Goal: Information Seeking & Learning: Learn about a topic

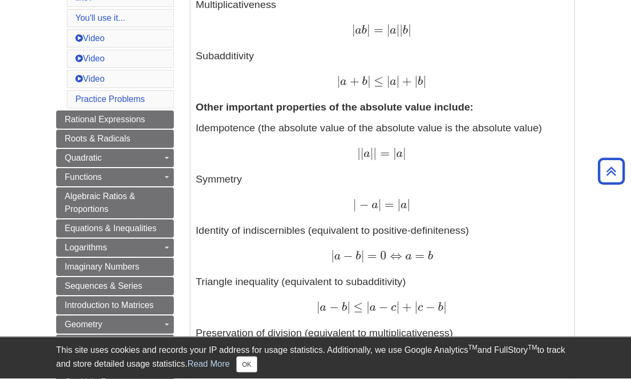
scroll to position [486, 0]
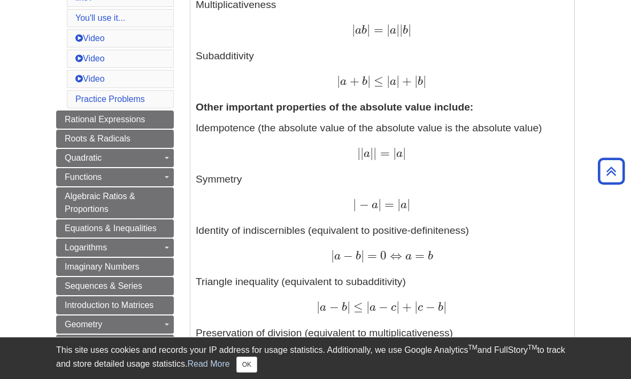
click at [167, 182] on link "Toggle Dropdown" at bounding box center [166, 177] width 15 height 18
click at [170, 181] on div "Guide Page Menu" at bounding box center [315, 189] width 631 height 379
click at [165, 183] on link "Toggle Dropdown" at bounding box center [166, 177] width 15 height 18
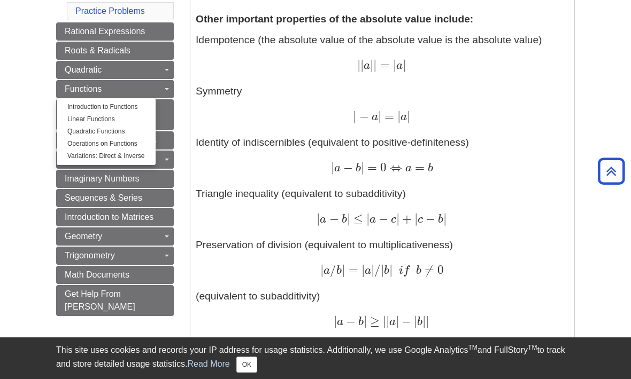
click at [172, 326] on div "Guide Page Menu" at bounding box center [315, 189] width 631 height 379
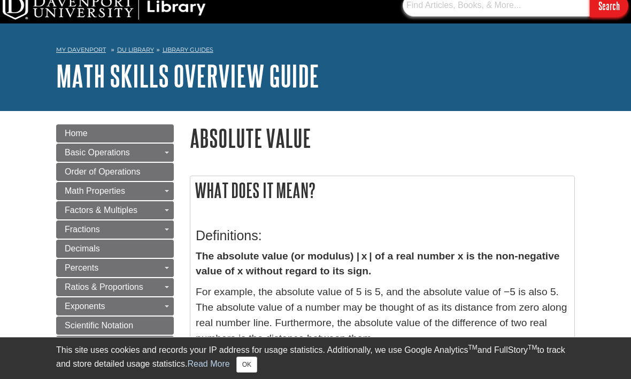
scroll to position [8, 0]
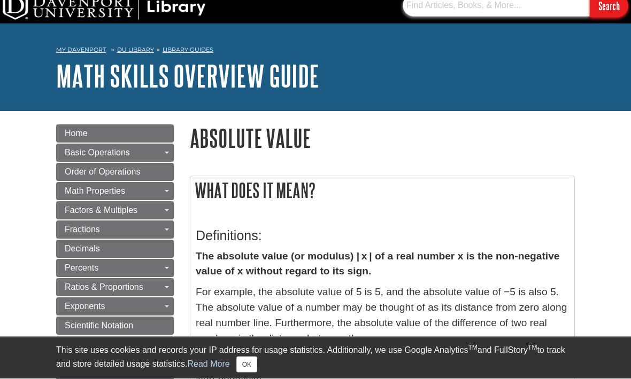
type input "."
type input "Peace"
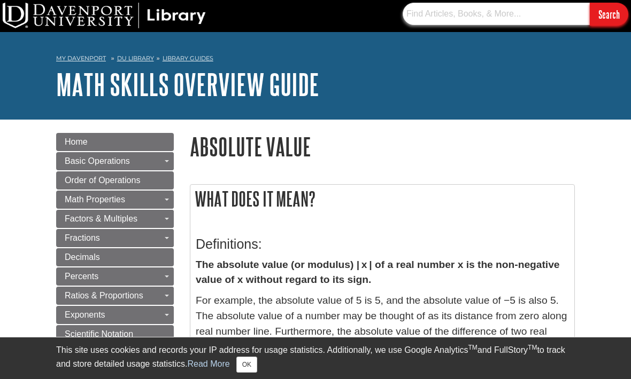
type input "Price"
type input "Piece wise"
click at [610, 18] on input "Search" at bounding box center [608, 14] width 38 height 23
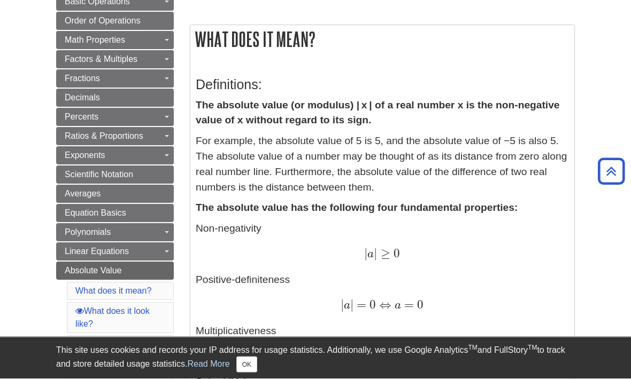
scroll to position [160, 0]
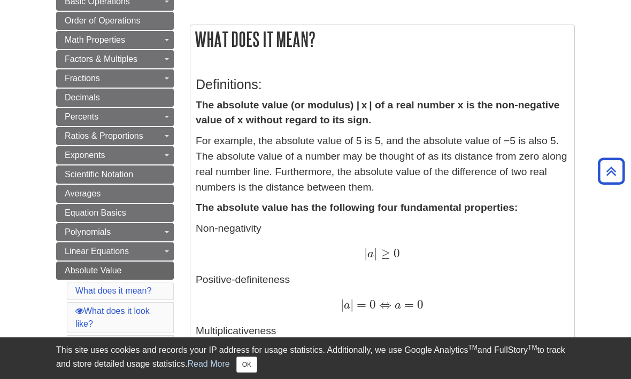
click at [166, 68] on link "Toggle Dropdown" at bounding box center [166, 59] width 15 height 18
click at [269, 56] on div "Guide Page Menu" at bounding box center [315, 189] width 631 height 379
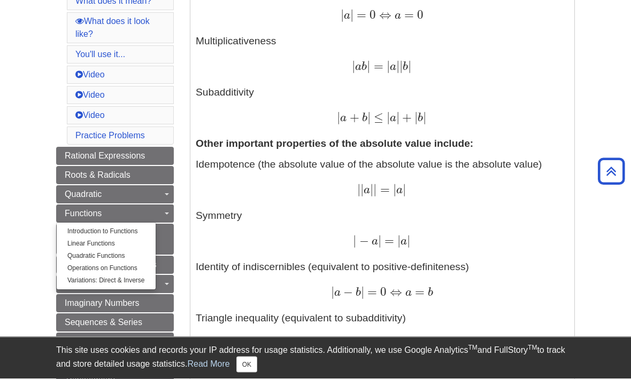
scroll to position [450, 0]
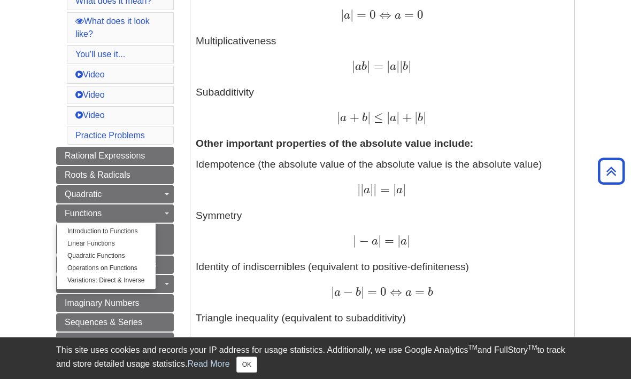
click at [210, 183] on div "| | a | | = | a | | | a | | = | a |" at bounding box center [382, 190] width 373 height 15
click at [170, 215] on link "Toggle Dropdown" at bounding box center [166, 214] width 15 height 18
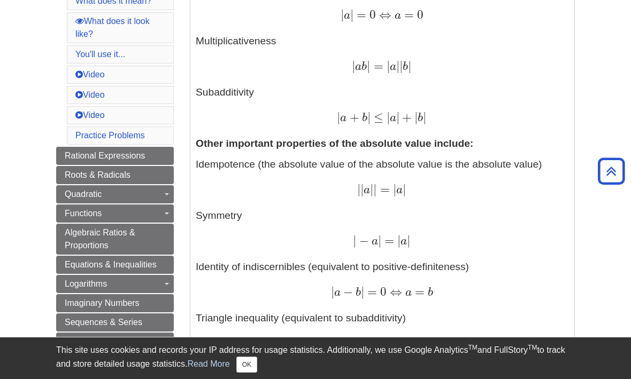
click at [168, 197] on div "Guide Page Menu" at bounding box center [315, 189] width 631 height 379
click at [209, 183] on div "| | a | | = | a | | | a | | = | a |" at bounding box center [382, 190] width 373 height 15
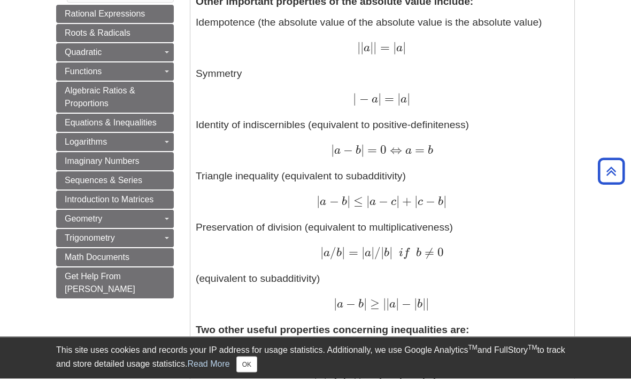
scroll to position [591, 0]
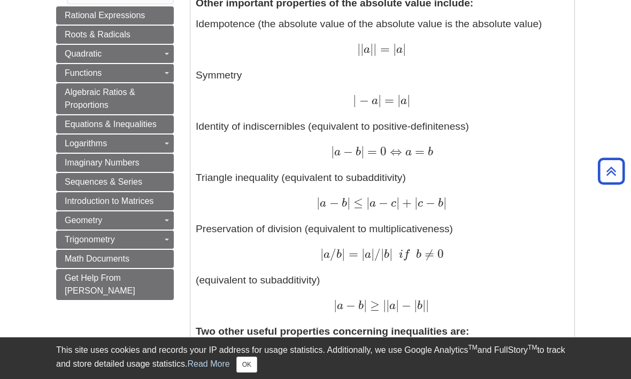
click at [154, 186] on link "Sequences & Series" at bounding box center [115, 182] width 118 height 18
